Goal: Information Seeking & Learning: Learn about a topic

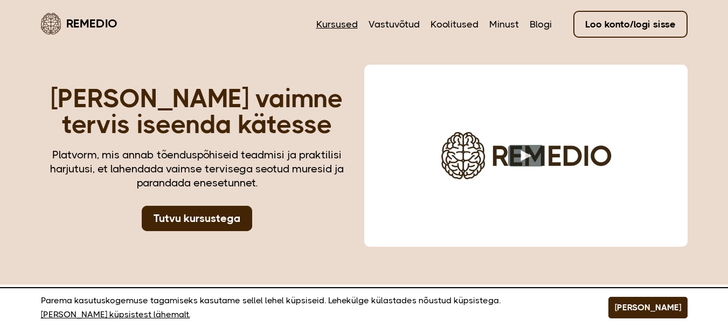
click at [339, 23] on link "Kursused" at bounding box center [336, 24] width 41 height 14
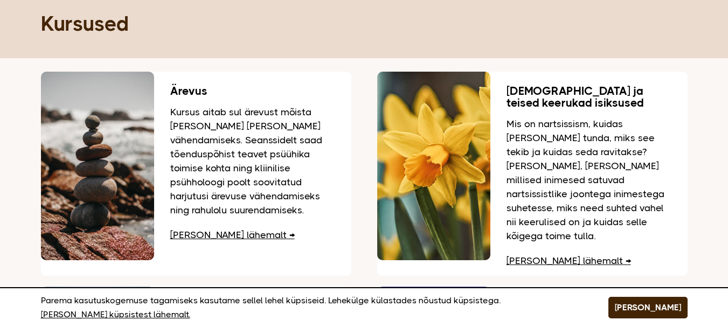
scroll to position [108, 0]
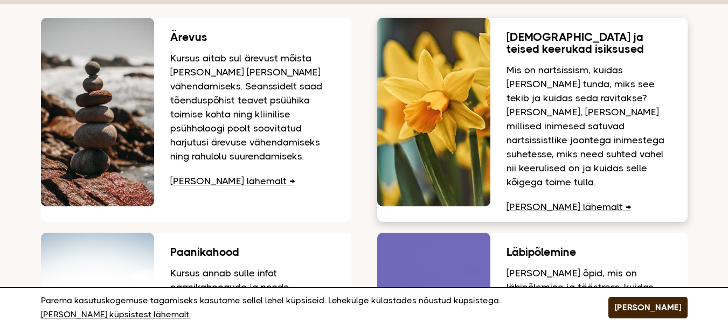
click at [550, 201] on link "[PERSON_NAME] lähemalt" at bounding box center [568, 206] width 124 height 11
